Goal: Transaction & Acquisition: Purchase product/service

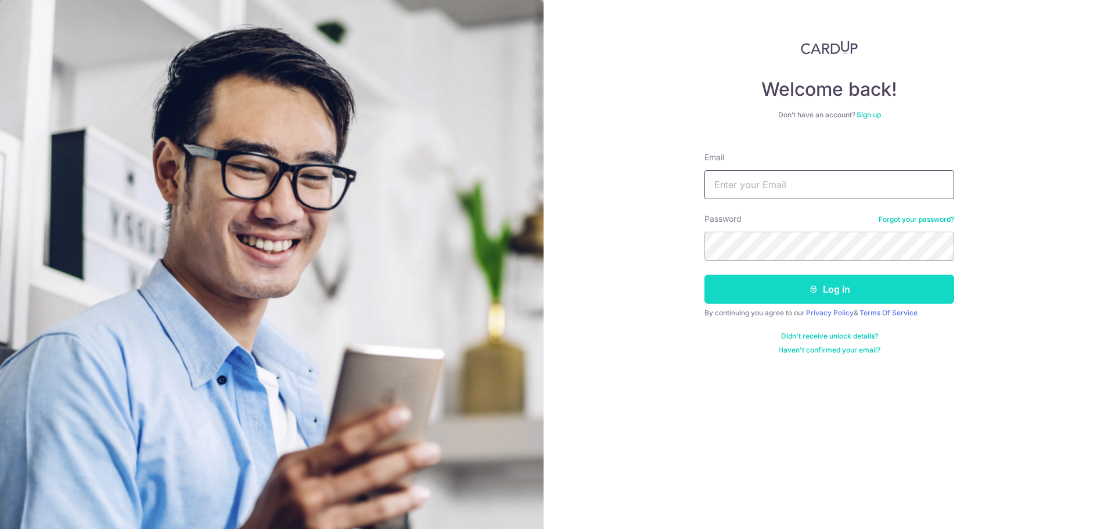
type input "thaiaffair@hotmail.com"
click at [816, 301] on button "Log in" at bounding box center [830, 289] width 250 height 29
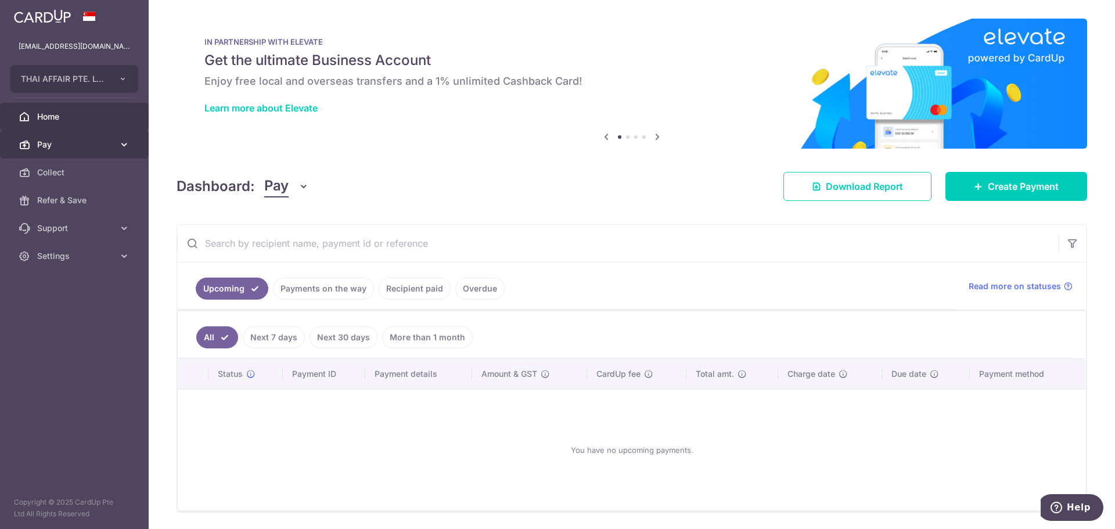
click at [61, 148] on span "Pay" at bounding box center [75, 145] width 77 height 12
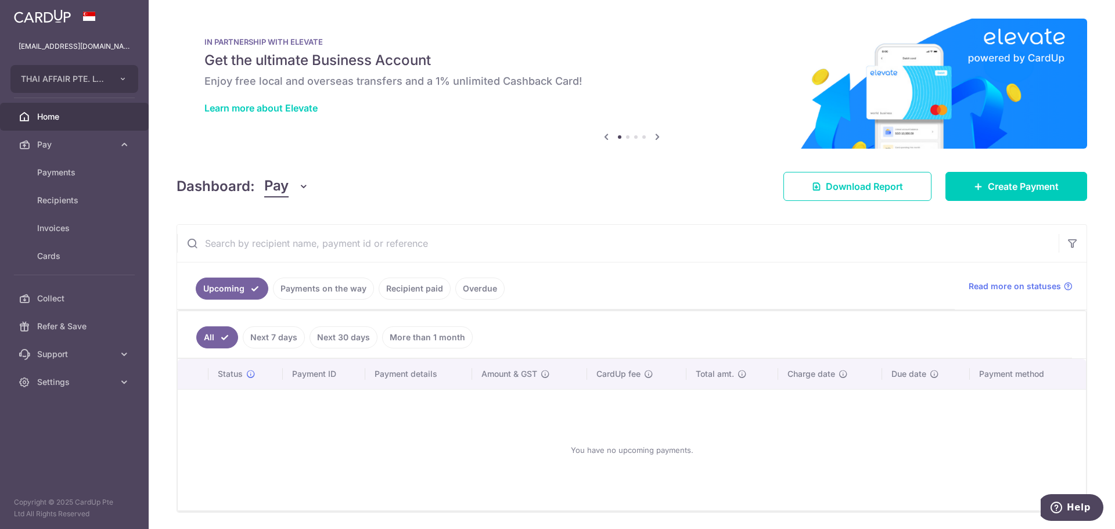
click at [411, 291] on link "Recipient paid" at bounding box center [415, 289] width 72 height 22
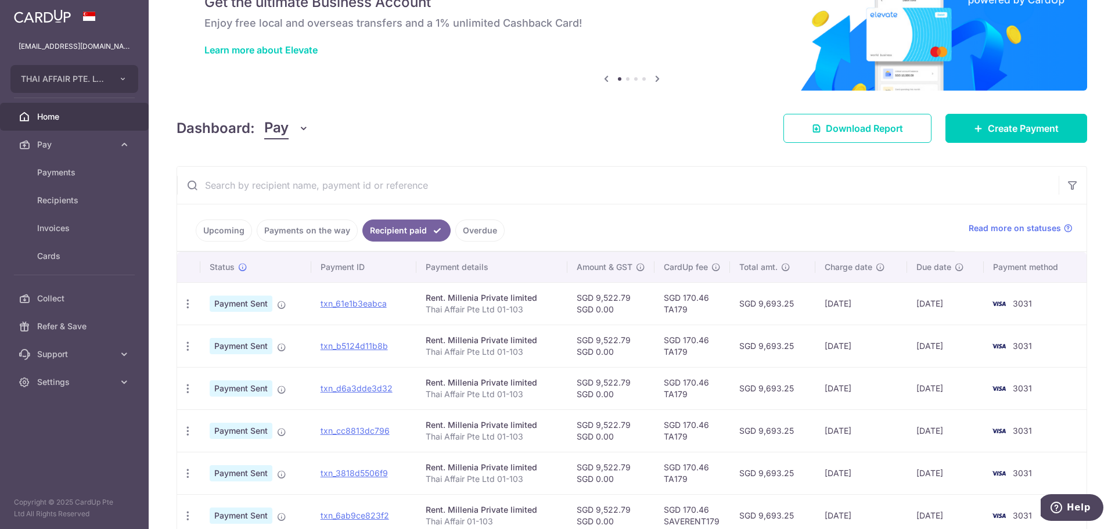
scroll to position [116, 0]
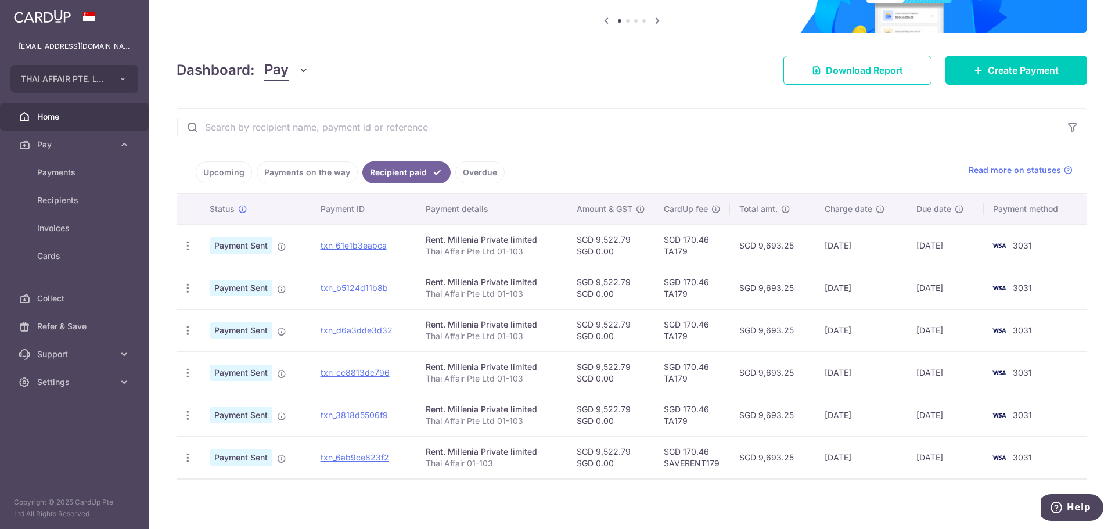
drag, startPoint x: 594, startPoint y: 241, endPoint x: 626, endPoint y: 247, distance: 32.5
click at [626, 247] on td "SGD 9,522.79 SGD 0.00" at bounding box center [611, 245] width 87 height 42
click at [624, 249] on td "SGD 9,522.79 SGD 0.00" at bounding box center [611, 245] width 87 height 42
drag, startPoint x: 591, startPoint y: 236, endPoint x: 629, endPoint y: 238, distance: 37.8
click at [629, 238] on td "SGD 9,522.79 SGD 0.00" at bounding box center [611, 245] width 87 height 42
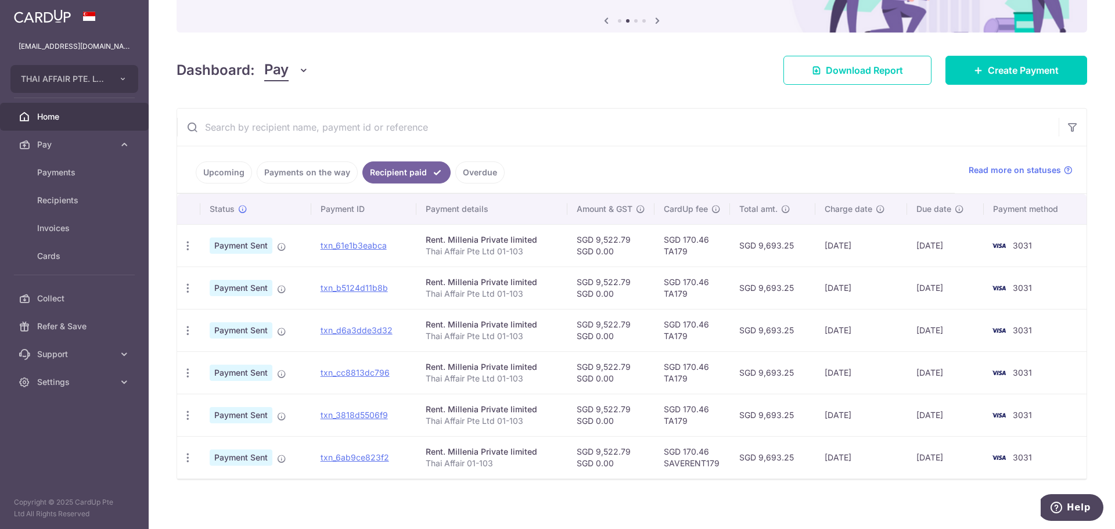
copy td "9,522.79"
click at [58, 176] on span "Payments" at bounding box center [75, 173] width 77 height 12
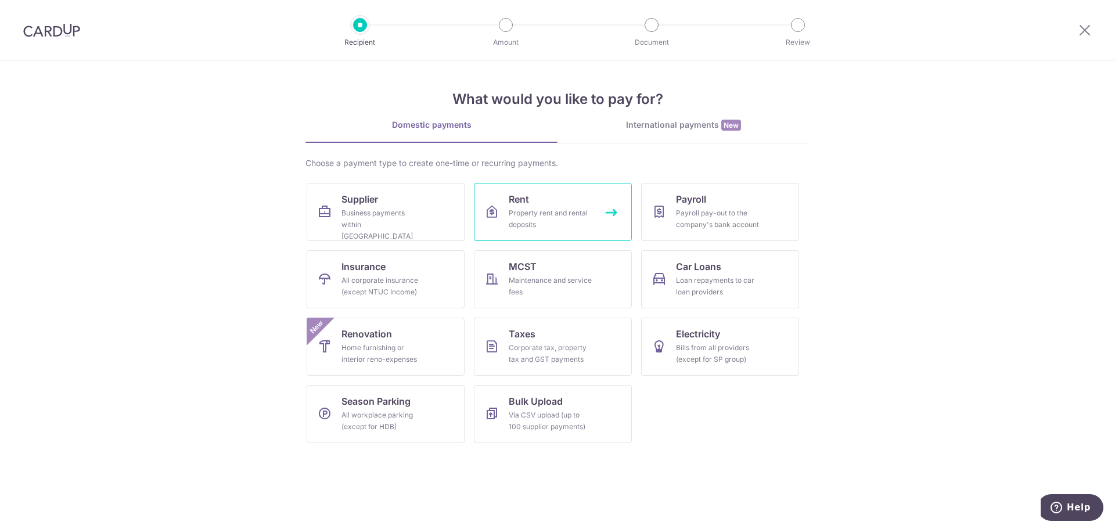
click at [548, 214] on div "Property rent and rental deposits" at bounding box center [551, 218] width 84 height 23
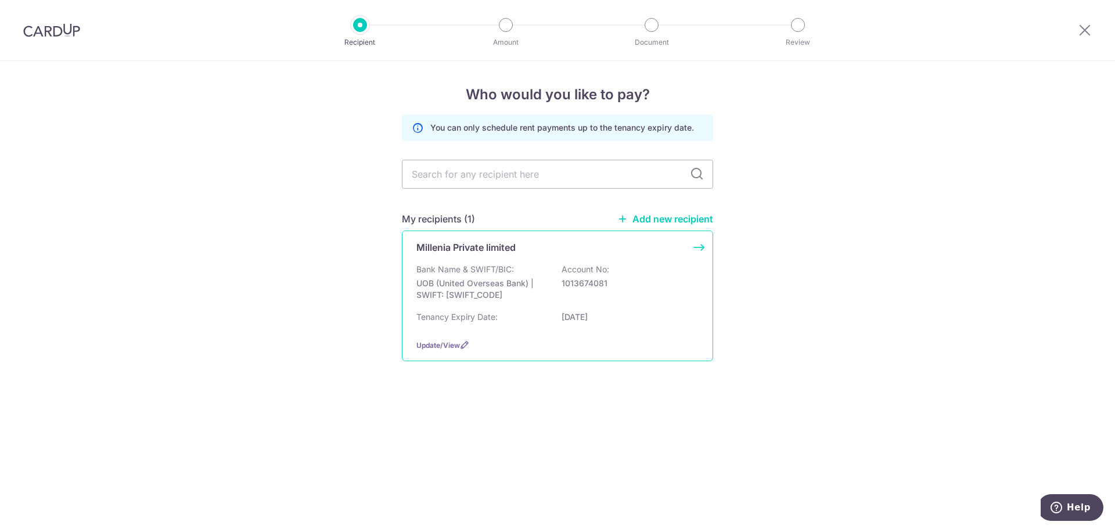
click at [486, 281] on p "UOB (United Overseas Bank) | SWIFT: [SWIFT_CODE]" at bounding box center [482, 289] width 130 height 23
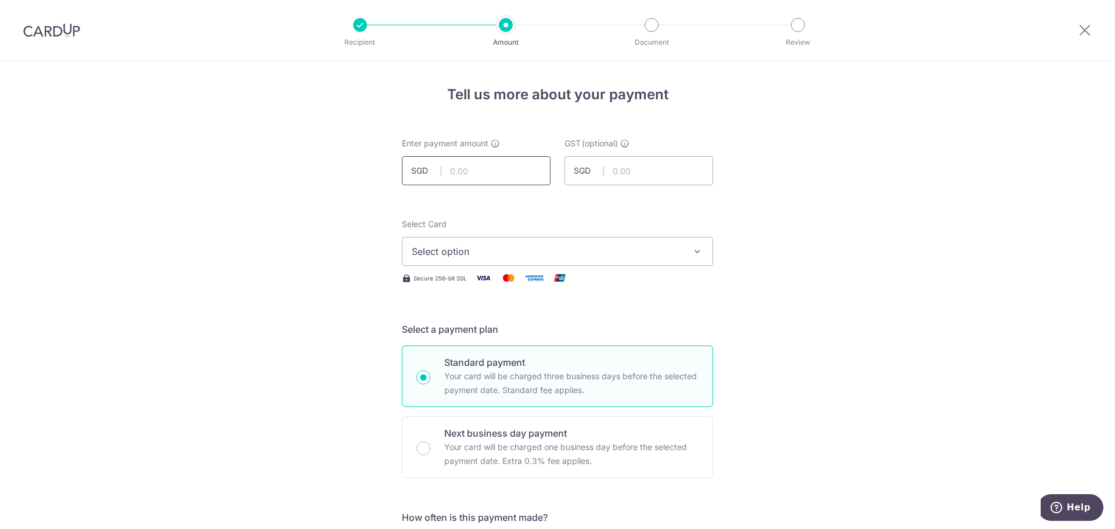
paste input "9,522.79"
type input "9,522.79"
click at [644, 257] on span "Select option" at bounding box center [547, 252] width 271 height 14
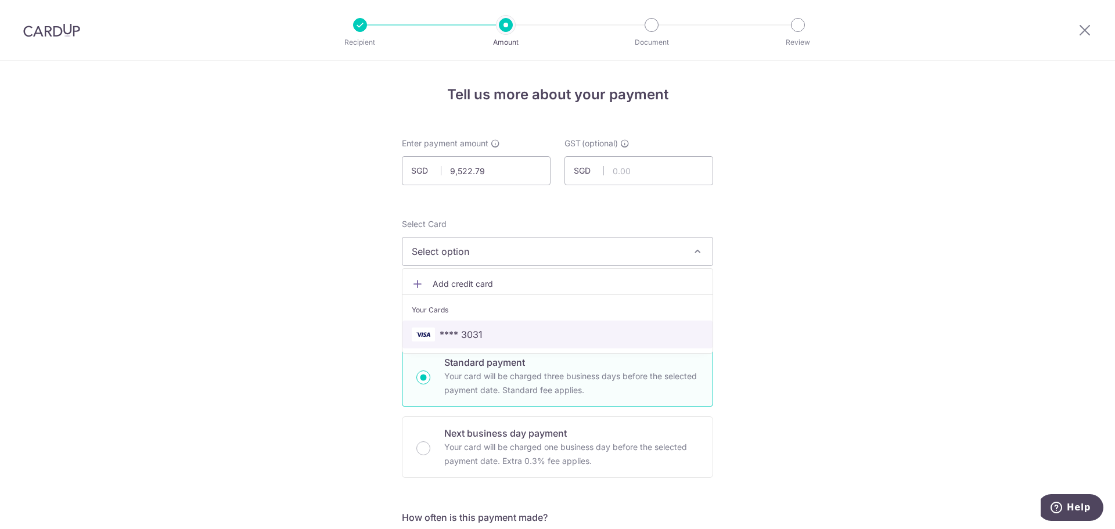
click at [514, 324] on link "**** 3031" at bounding box center [558, 335] width 310 height 28
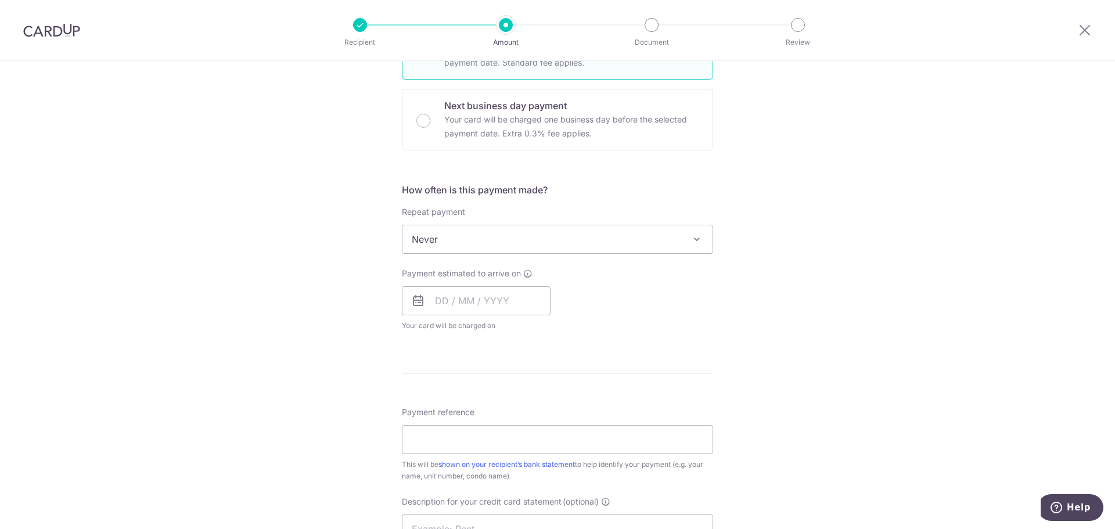
scroll to position [349, 0]
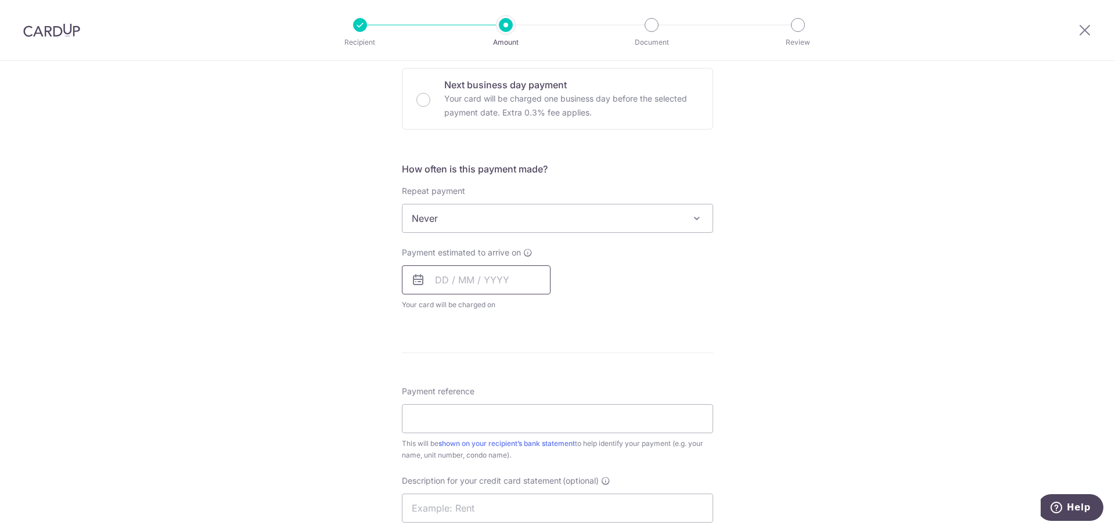
click at [442, 285] on input "text" at bounding box center [476, 279] width 149 height 29
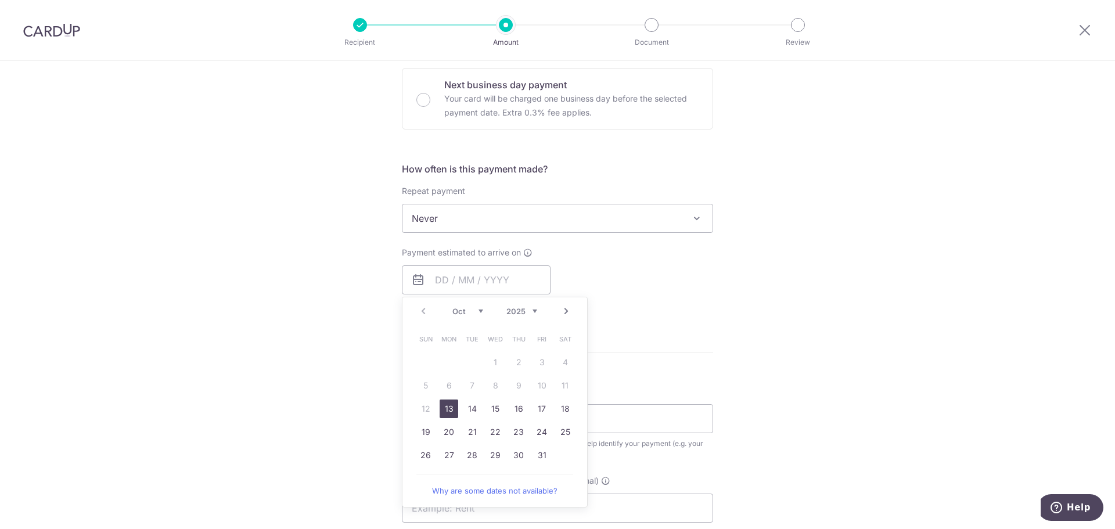
click at [441, 408] on link "13" at bounding box center [449, 409] width 19 height 19
type input "13/10/2025"
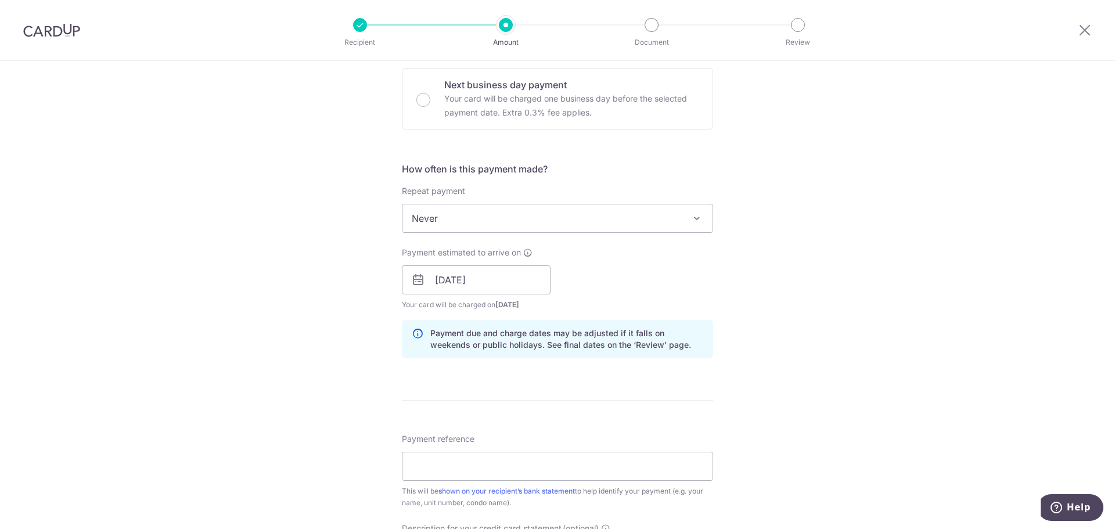
click at [803, 332] on div "Tell us more about your payment Enter payment amount SGD 9,522.79 9522.79 GST (…" at bounding box center [557, 300] width 1115 height 1176
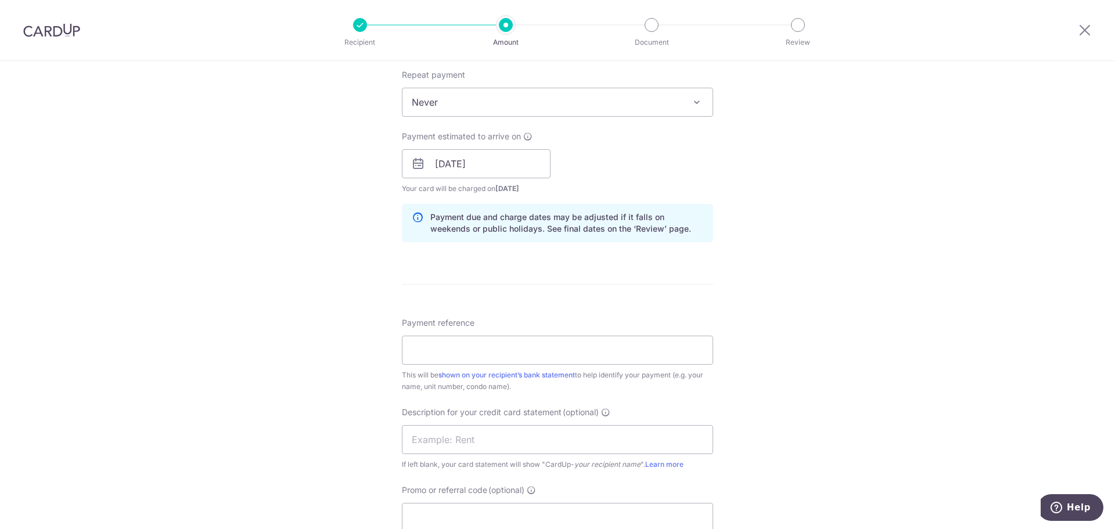
scroll to position [523, 0]
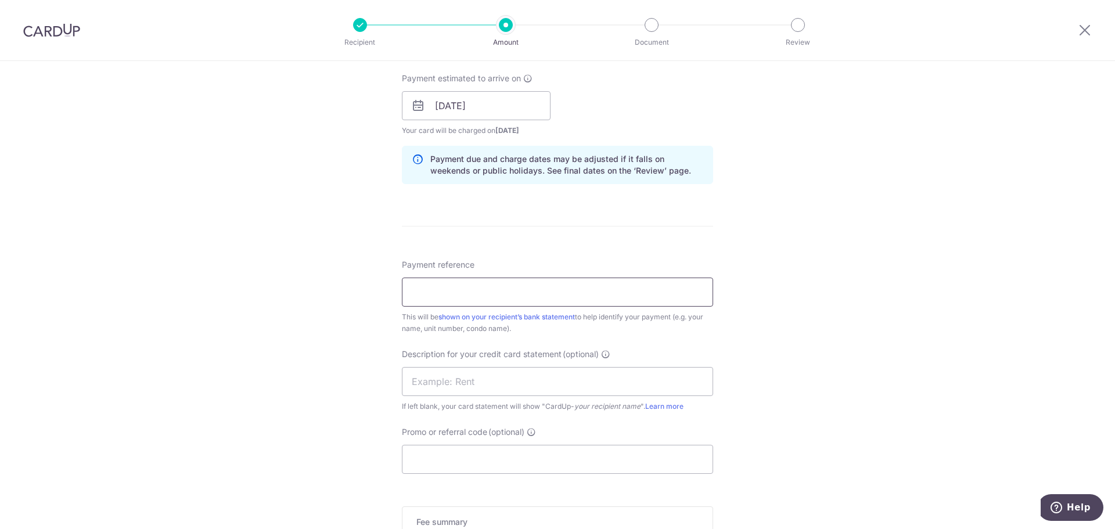
click at [541, 286] on input "Payment reference" at bounding box center [557, 292] width 311 height 29
type input "Thai Affair Pte Ltd 01-103"
click at [803, 399] on div "Tell us more about your payment Enter payment amount SGD 9,522.79 9522.79 GST (…" at bounding box center [557, 126] width 1115 height 1176
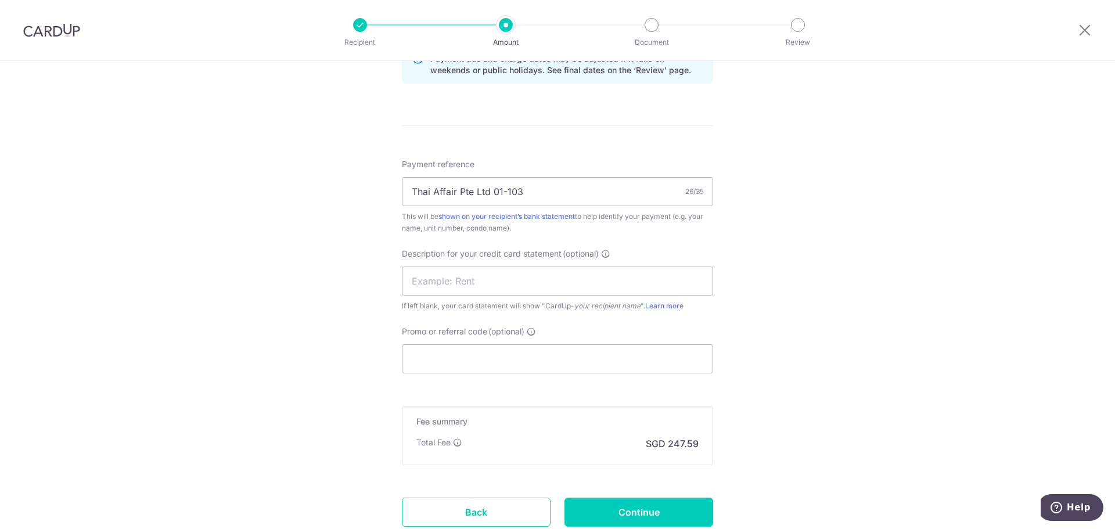
scroll to position [639, 0]
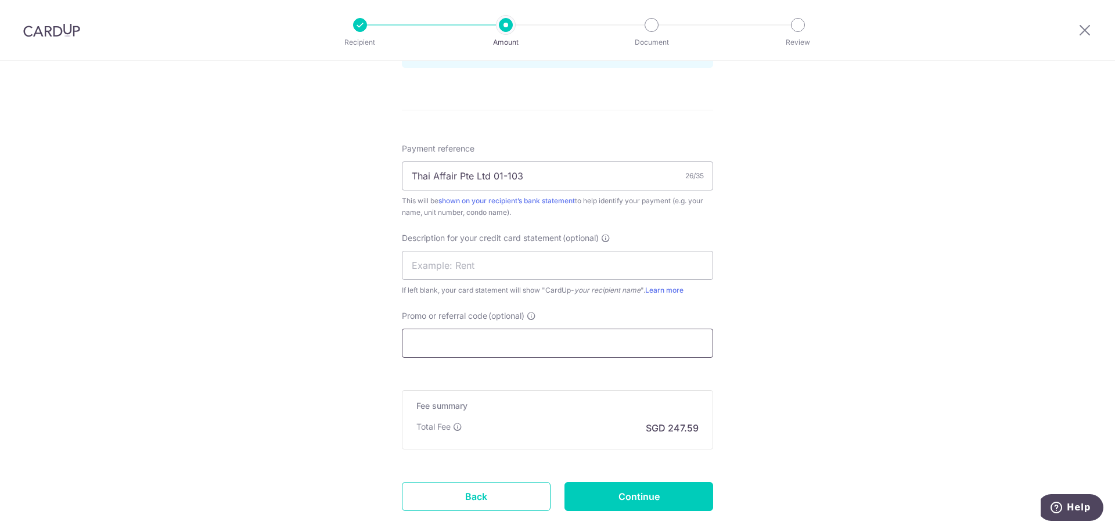
click at [498, 343] on input "Promo or referral code (optional)" at bounding box center [557, 343] width 311 height 29
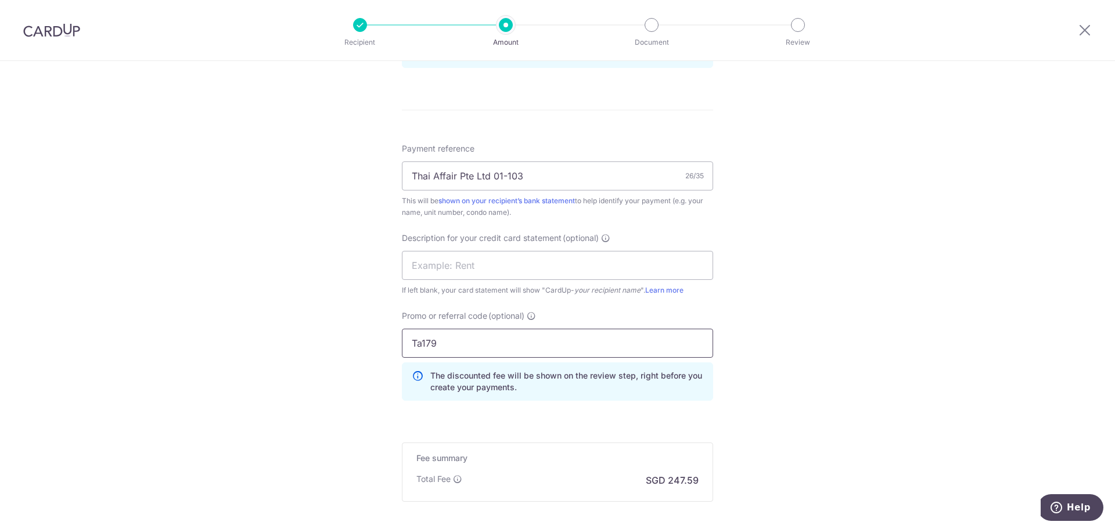
click at [418, 346] on input "Ta179" at bounding box center [557, 343] width 311 height 29
type input "TA179"
click at [821, 352] on div "Tell us more about your payment Enter payment amount SGD 9,522.79 9522.79 GST (…" at bounding box center [557, 36] width 1115 height 1229
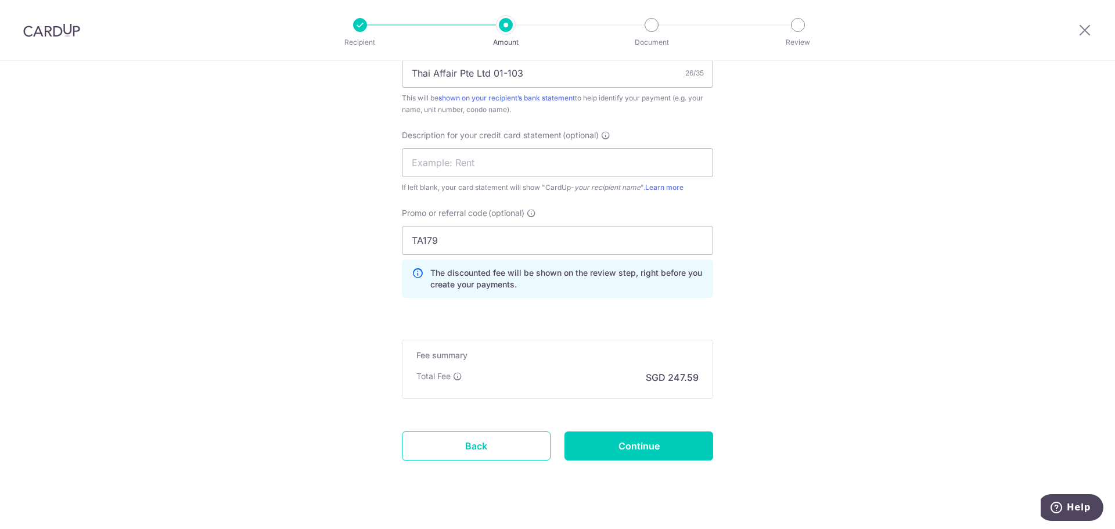
scroll to position [760, 0]
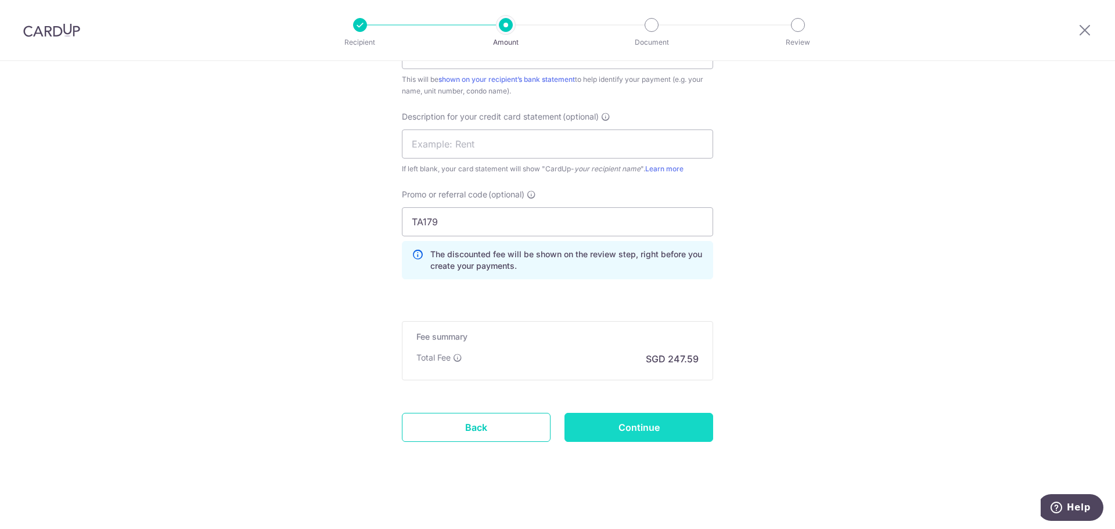
click at [646, 422] on input "Continue" at bounding box center [639, 427] width 149 height 29
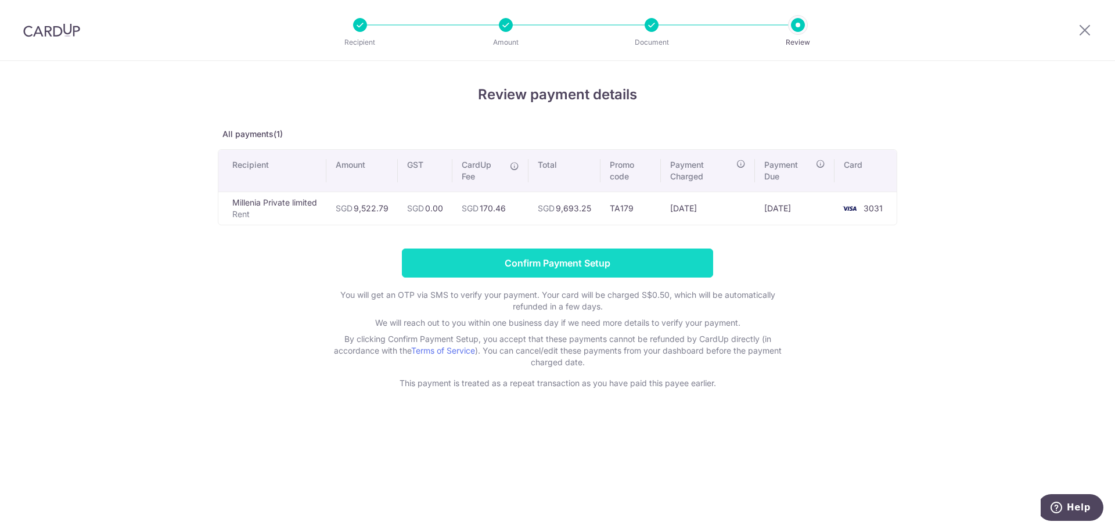
click at [546, 261] on input "Confirm Payment Setup" at bounding box center [557, 263] width 311 height 29
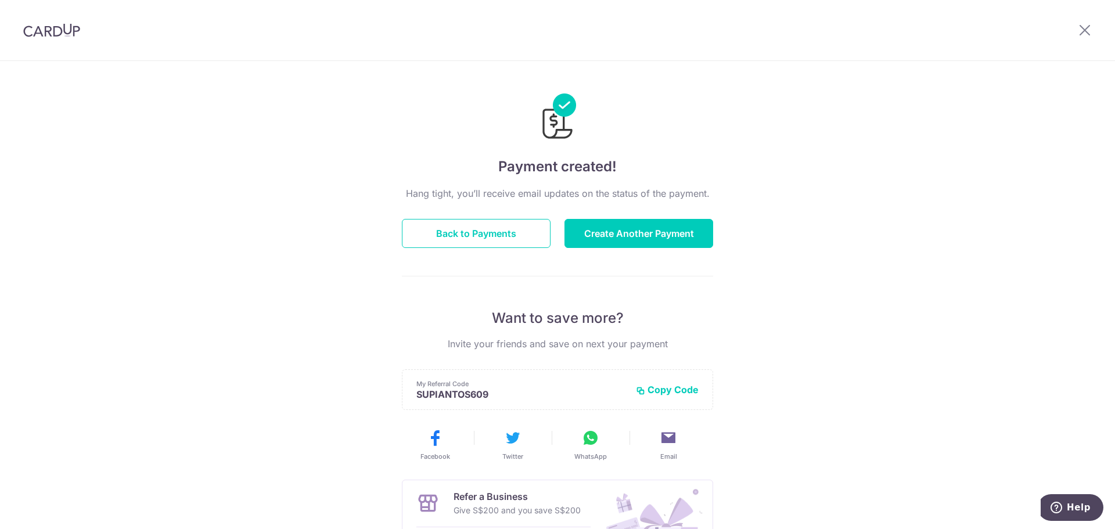
click at [909, 128] on div "Payment created! Hang tight, you’ll receive email updates on the status of the …" at bounding box center [557, 371] width 1115 height 620
